Goal: Transaction & Acquisition: Purchase product/service

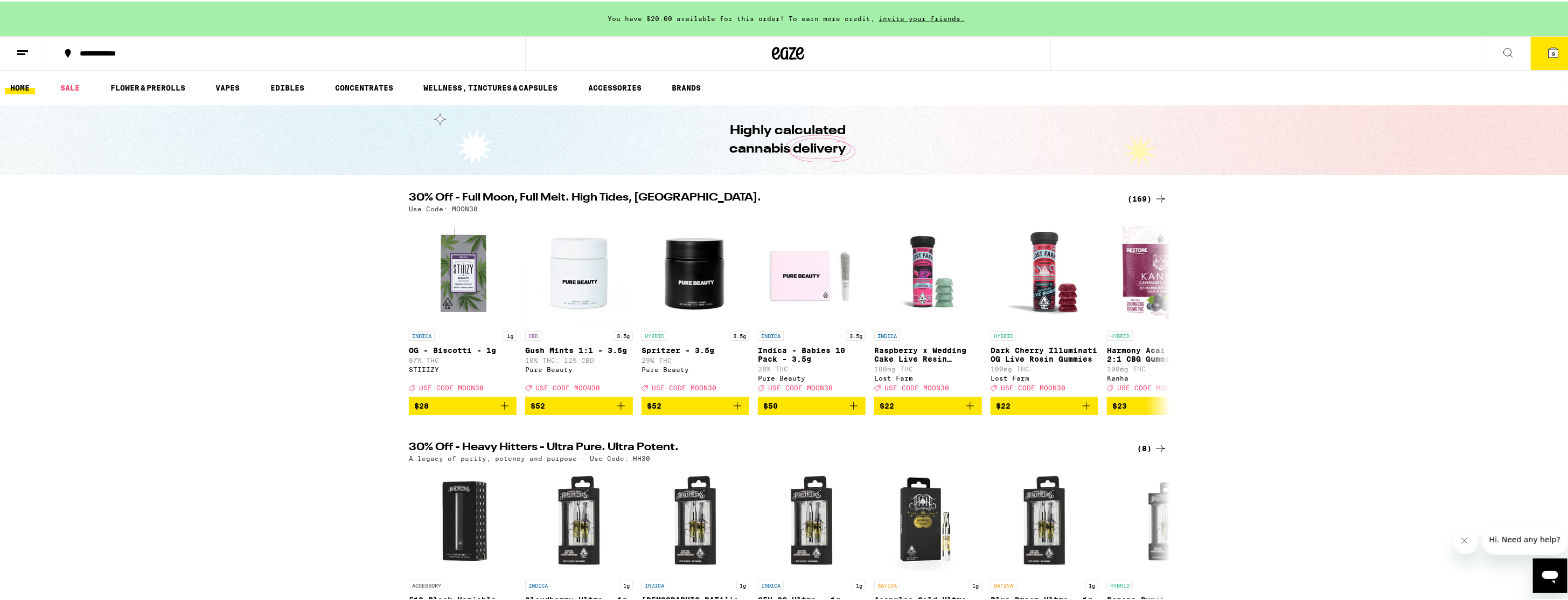
click at [781, 52] on button "9" at bounding box center [1553, 51] width 45 height 34
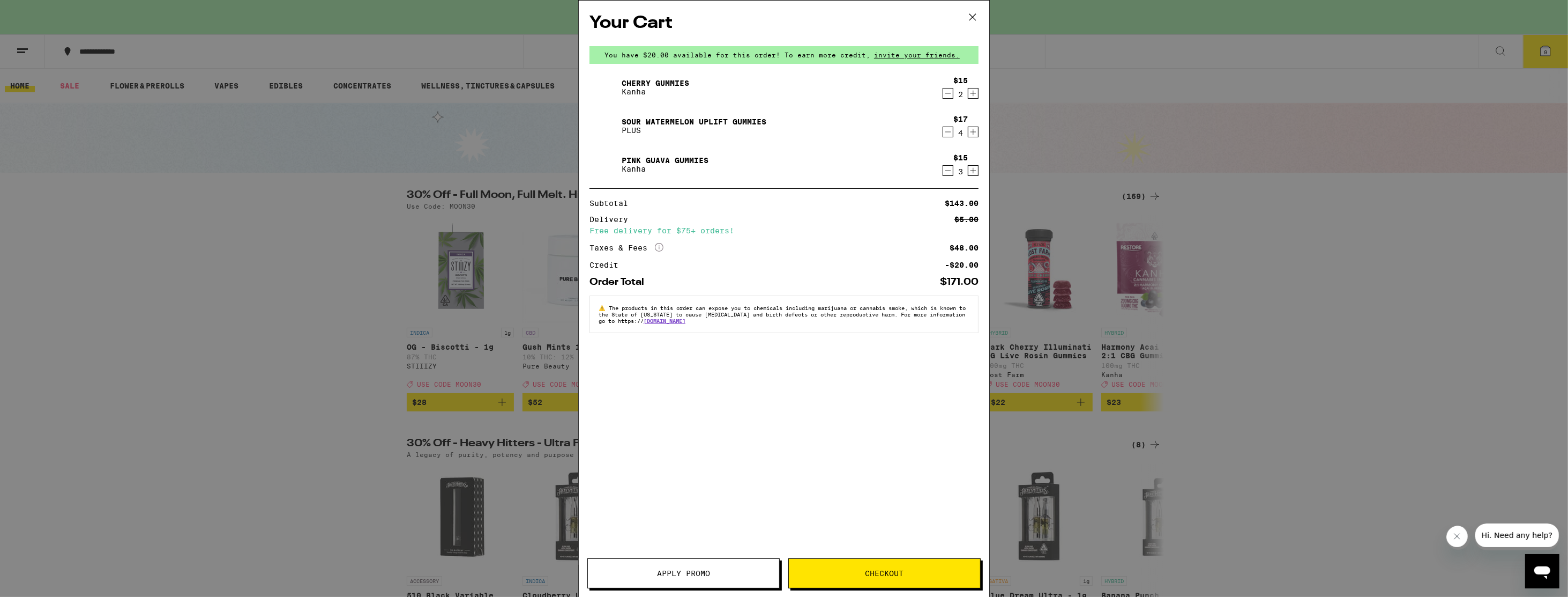
click at [777, 573] on span "Checkout" at bounding box center [884, 573] width 38 height 7
